Goal: Navigation & Orientation: Find specific page/section

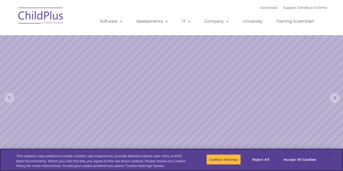
select select "MEDIUM"
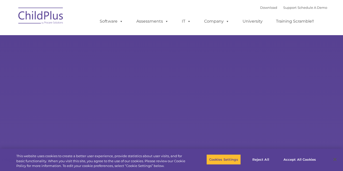
type input ""
